Goal: Task Accomplishment & Management: Manage account settings

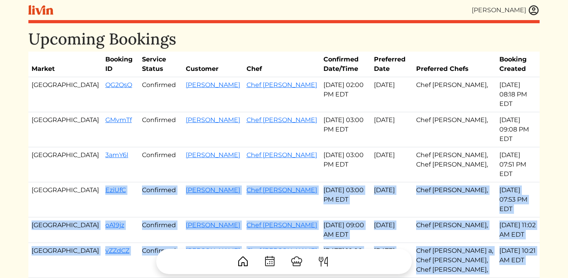
click at [533, 13] on img at bounding box center [534, 10] width 12 height 12
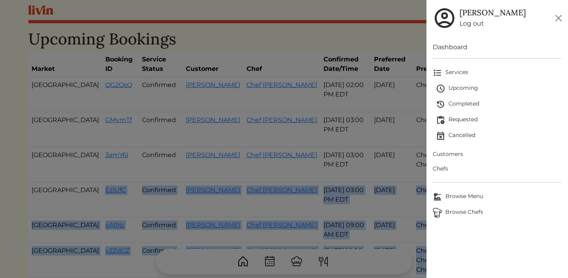
click at [444, 156] on span "Customers" at bounding box center [497, 154] width 129 height 8
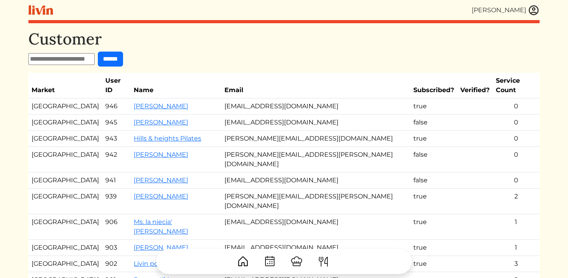
click at [69, 59] on input "text" at bounding box center [61, 59] width 66 height 12
type input "******"
click at [98, 52] on input "******" at bounding box center [110, 59] width 25 height 15
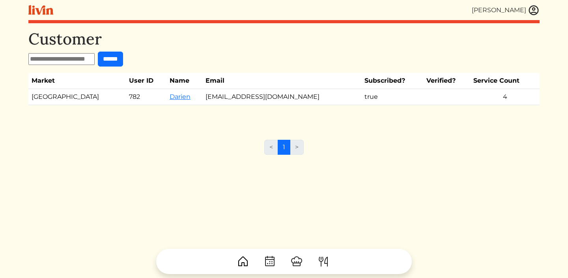
click at [202, 96] on td "[EMAIL_ADDRESS][DOMAIN_NAME]" at bounding box center [281, 97] width 159 height 16
copy tr "[EMAIL_ADDRESS][DOMAIN_NAME]"
click at [541, 4] on div "[PERSON_NAME] [PERSON_NAME] Log out Dashboard Services Upcoming Completed Reque…" at bounding box center [284, 139] width 520 height 278
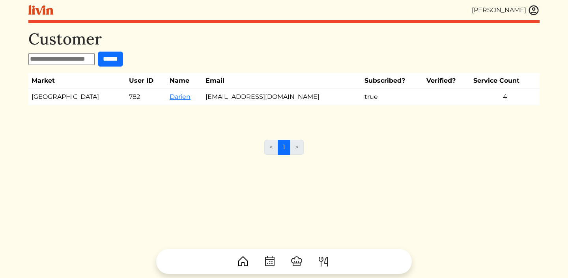
click at [538, 8] on img at bounding box center [534, 10] width 12 height 12
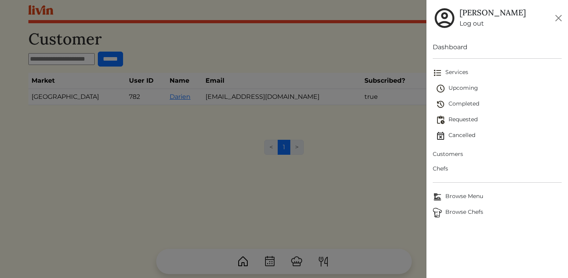
click at [444, 155] on span "Customers" at bounding box center [497, 154] width 129 height 8
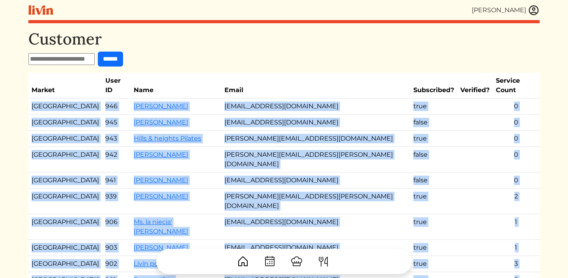
drag, startPoint x: 30, startPoint y: 98, endPoint x: 179, endPoint y: 252, distance: 214.2
click at [179, 252] on div "[PERSON_NAME] [PERSON_NAME] Log out Dashboard Services Upcoming Completed Reque…" at bounding box center [284, 228] width 520 height 457
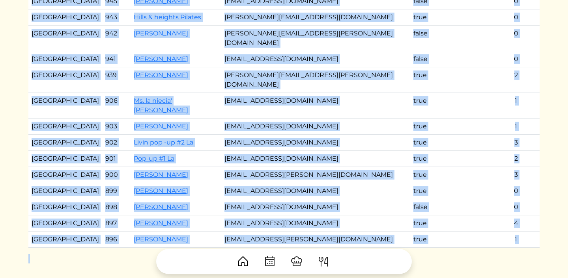
scroll to position [131, 0]
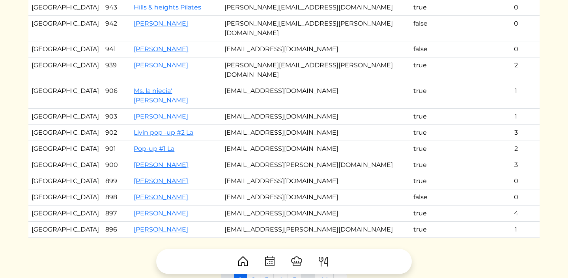
click at [162, 207] on div "Customer ****** Market User ID Name Email Subscribed? Verified? Service Count […" at bounding box center [283, 76] width 511 height 356
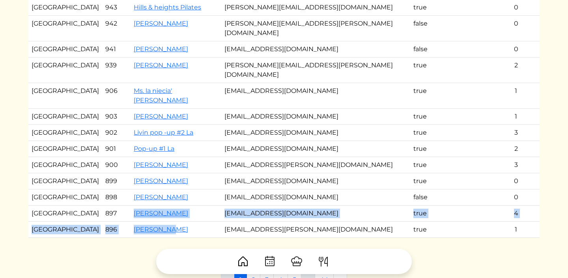
drag, startPoint x: 168, startPoint y: 193, endPoint x: 124, endPoint y: 172, distance: 48.7
click at [124, 172] on tbody "[GEOGRAPHIC_DATA] 946 [PERSON_NAME] [EMAIL_ADDRESS][DOMAIN_NAME] true 0 Atlanta…" at bounding box center [283, 102] width 511 height 271
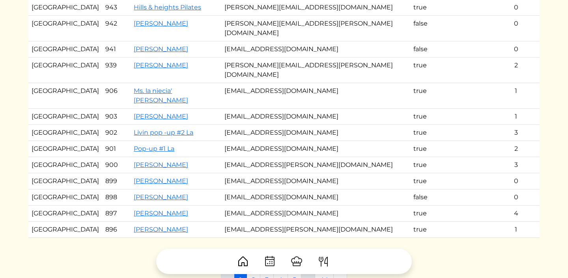
click at [198, 190] on td "[PERSON_NAME]" at bounding box center [176, 198] width 91 height 16
click at [254, 273] on link "2" at bounding box center [253, 280] width 14 height 15
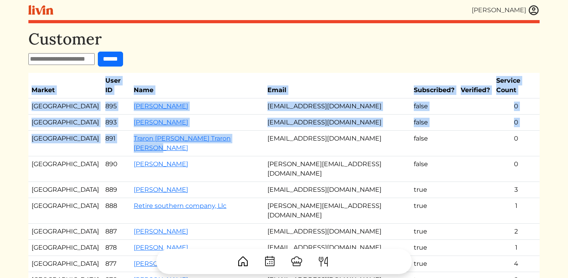
drag, startPoint x: 229, startPoint y: 131, endPoint x: 16, endPoint y: 105, distance: 214.5
click at [16, 105] on html "[PERSON_NAME] [PERSON_NAME] Log out Dashboard Services Upcoming Completed Reque…" at bounding box center [284, 139] width 568 height 278
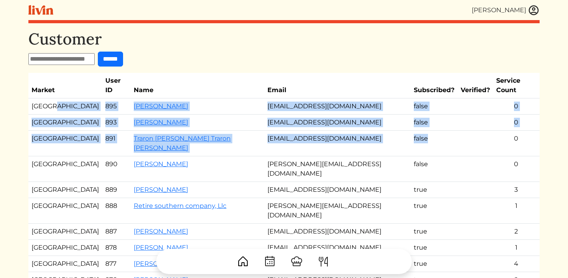
drag, startPoint x: 418, startPoint y: 128, endPoint x: 51, endPoint y: 99, distance: 367.5
click at [51, 99] on tbody "Los Angeles 895 [PERSON_NAME] [PERSON_NAME][EMAIL_ADDRESS][DOMAIN_NAME] false 0…" at bounding box center [283, 234] width 511 height 271
click at [60, 132] on td "[GEOGRAPHIC_DATA]" at bounding box center [65, 144] width 74 height 26
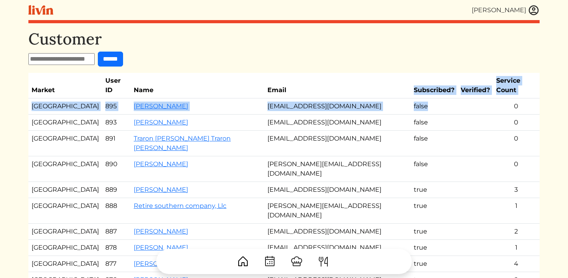
drag, startPoint x: 413, startPoint y: 100, endPoint x: 381, endPoint y: 87, distance: 34.3
click at [381, 87] on table "Market User ID Name Email Subscribed? Verified? Service Count Los Angeles 895 […" at bounding box center [283, 221] width 511 height 297
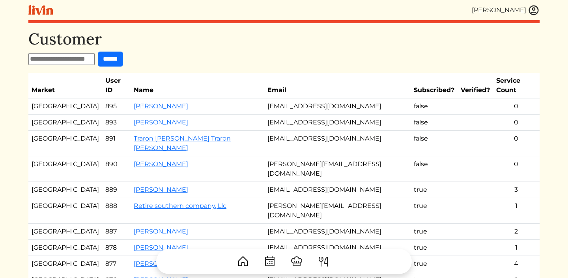
click at [372, 115] on td "[EMAIL_ADDRESS][DOMAIN_NAME]" at bounding box center [337, 123] width 146 height 16
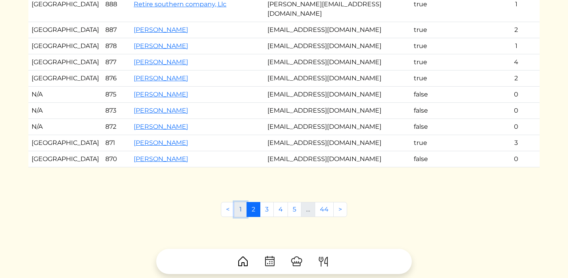
click at [242, 202] on link "1" at bounding box center [240, 209] width 13 height 15
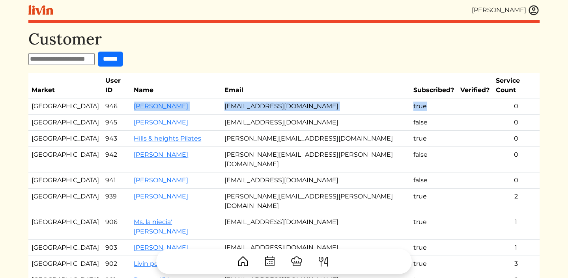
drag, startPoint x: 397, startPoint y: 99, endPoint x: 121, endPoint y: 104, distance: 276.8
click at [121, 103] on tr "[GEOGRAPHIC_DATA] 946 [PERSON_NAME] [EMAIL_ADDRESS][DOMAIN_NAME] true 0" at bounding box center [283, 107] width 511 height 16
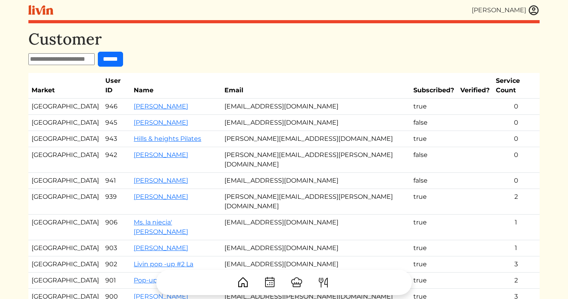
click at [239, 115] on td "[EMAIL_ADDRESS][DOMAIN_NAME]" at bounding box center [315, 123] width 189 height 16
